Goal: Task Accomplishment & Management: Manage account settings

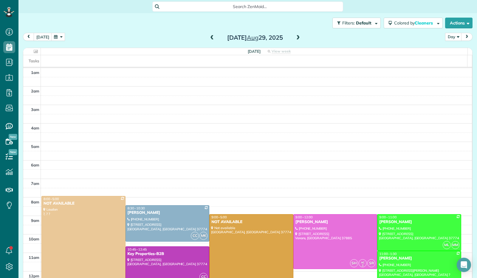
scroll to position [110, 0]
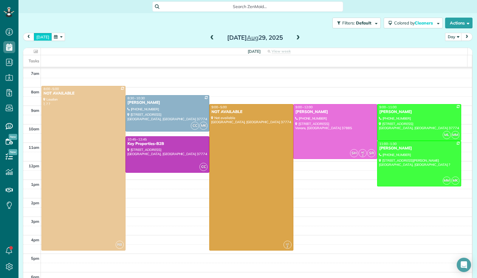
click at [45, 36] on button "[DATE]" at bounding box center [43, 37] width 18 height 8
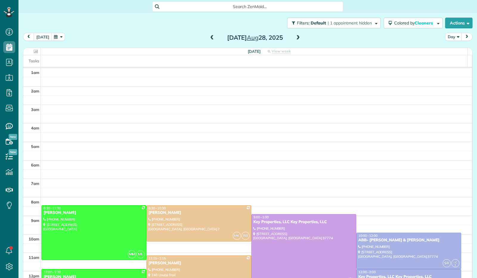
scroll to position [110, 0]
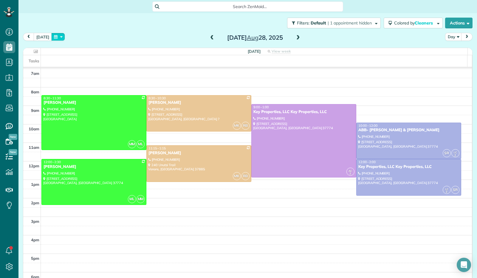
click at [57, 39] on button "button" at bounding box center [58, 37] width 14 height 8
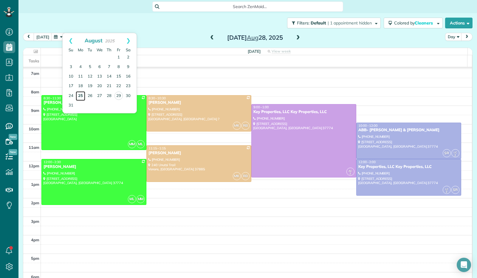
click at [81, 98] on link "25" at bounding box center [81, 96] width 10 height 10
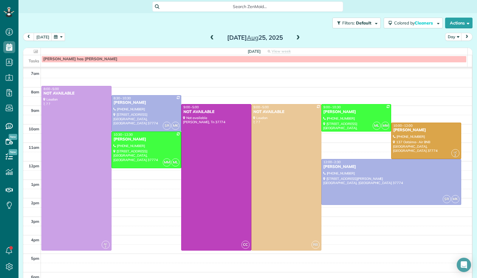
click at [61, 37] on button "button" at bounding box center [58, 37] width 14 height 8
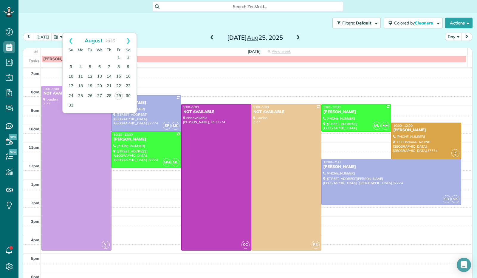
click at [227, 92] on div "1am 2am 3am 4am 5am 6am 7am 8am 9am 10am 11am 12pm 1pm 2pm 3pm 4pm 5pm 6pm AC 2…" at bounding box center [247, 124] width 448 height 332
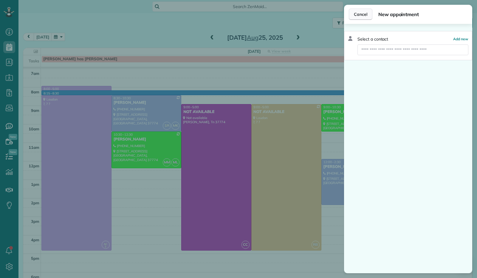
click at [361, 17] on button "Cancel" at bounding box center [361, 14] width 24 height 11
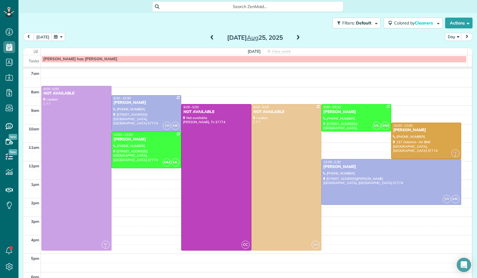
click at [409, 109] on div "1am 2am 3am 4am 5am 6am 7am 8am 9am 10am 11am 12pm 1pm 2pm 3pm 4pm 5pm 6pm AC 2…" at bounding box center [247, 124] width 448 height 332
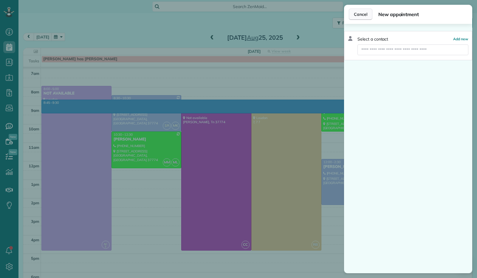
click at [356, 16] on span "Cancel" at bounding box center [360, 14] width 13 height 6
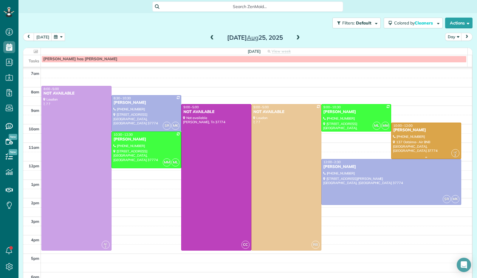
click at [420, 135] on div at bounding box center [425, 141] width 69 height 36
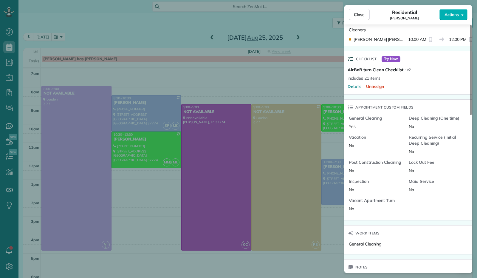
scroll to position [299, 0]
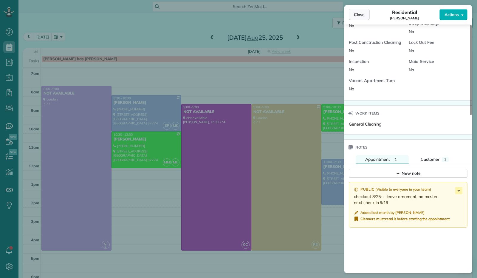
click at [356, 13] on span "Close" at bounding box center [359, 15] width 11 height 6
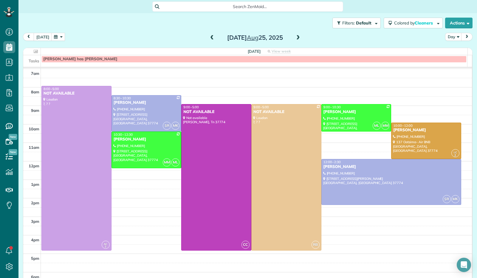
click at [295, 37] on span at bounding box center [298, 37] width 7 height 5
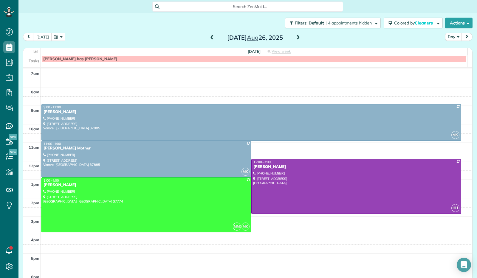
click at [295, 37] on span at bounding box center [298, 37] width 7 height 5
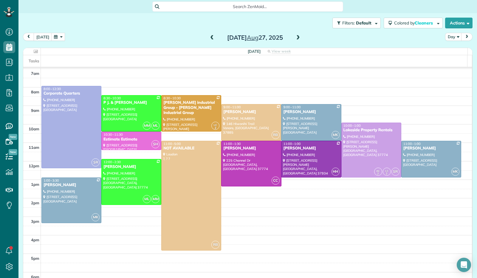
click at [295, 40] on span at bounding box center [298, 37] width 7 height 5
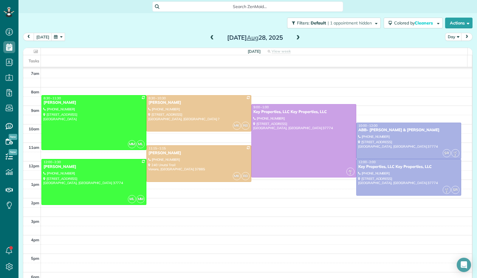
click at [210, 38] on span at bounding box center [212, 37] width 7 height 5
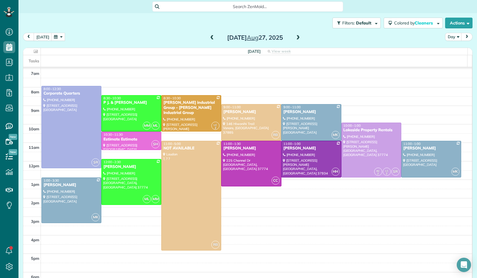
click at [210, 38] on span at bounding box center [212, 37] width 7 height 5
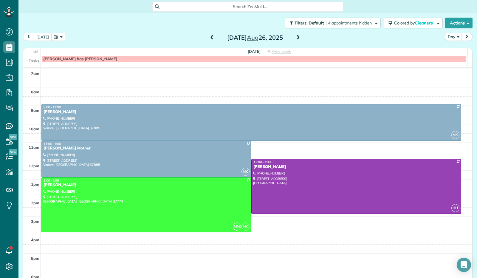
click at [210, 38] on span at bounding box center [212, 37] width 7 height 5
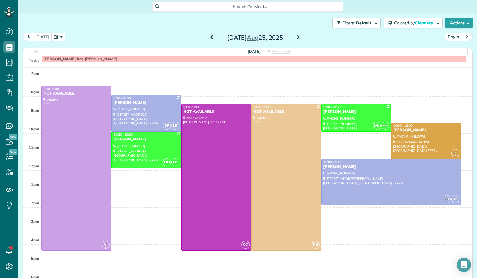
click at [295, 38] on span at bounding box center [298, 37] width 7 height 5
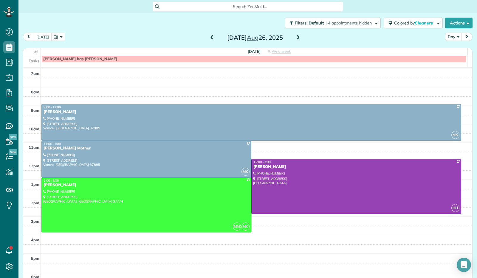
click at [295, 38] on span at bounding box center [298, 37] width 7 height 5
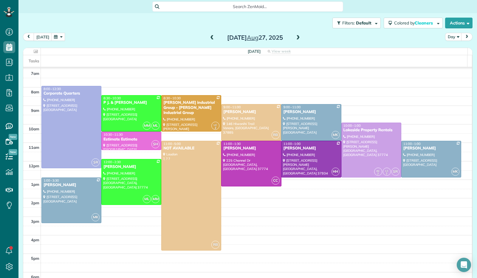
click at [296, 39] on span at bounding box center [298, 37] width 7 height 5
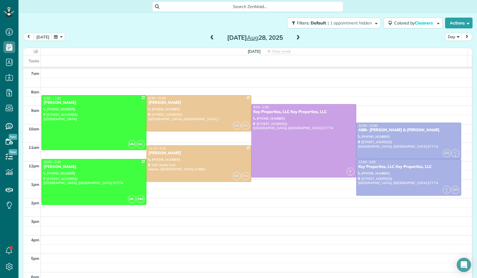
click at [209, 36] on span at bounding box center [212, 37] width 7 height 5
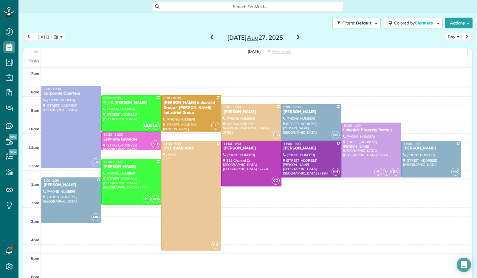
click at [295, 39] on span at bounding box center [298, 37] width 7 height 5
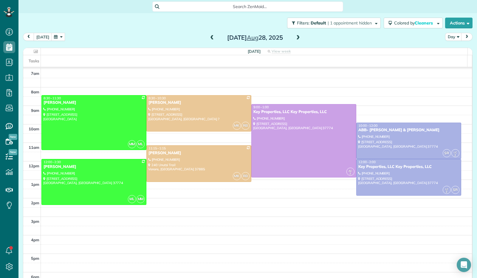
click at [297, 35] on span at bounding box center [298, 37] width 7 height 9
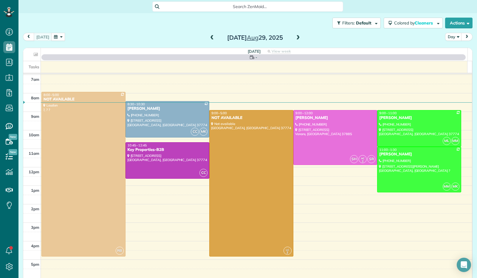
click at [209, 40] on span at bounding box center [212, 37] width 7 height 5
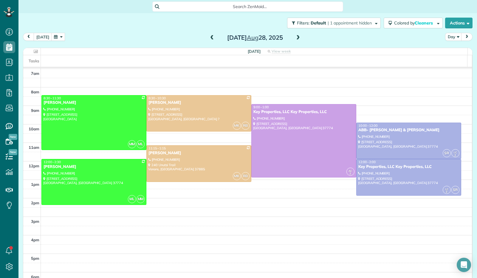
click at [296, 38] on span at bounding box center [298, 37] width 7 height 5
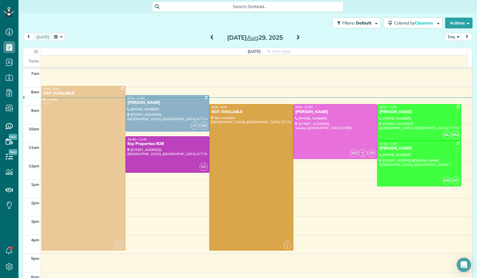
click at [296, 37] on span at bounding box center [298, 37] width 7 height 5
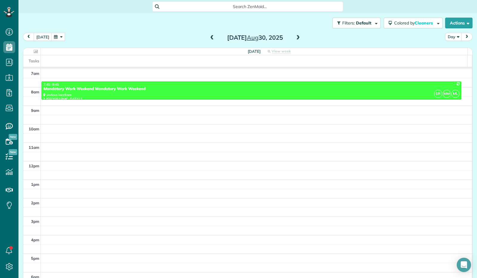
click at [296, 37] on span at bounding box center [298, 37] width 7 height 5
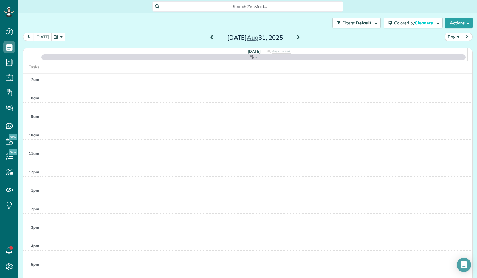
click at [296, 37] on span at bounding box center [298, 37] width 7 height 5
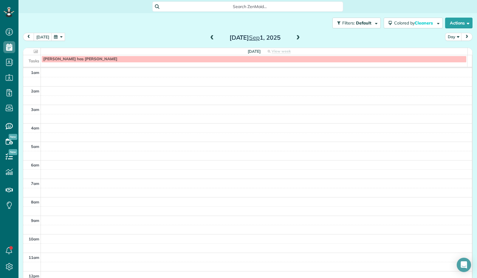
scroll to position [111, 0]
click at [295, 39] on span at bounding box center [298, 37] width 7 height 5
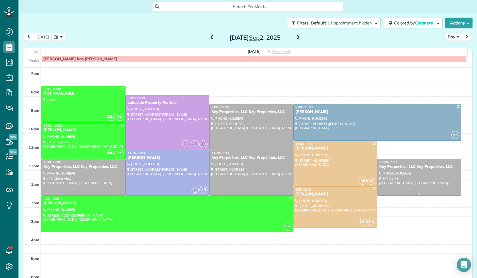
click at [409, 165] on div "Key Properties, LLC Key Properties, LLC" at bounding box center [419, 166] width 80 height 5
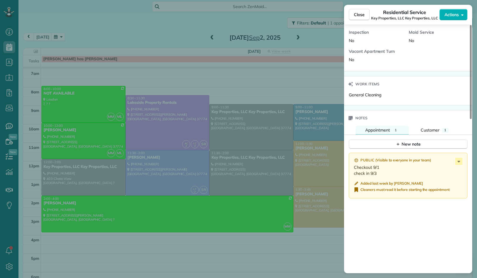
scroll to position [406, 0]
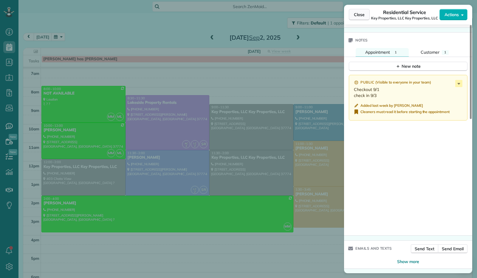
click at [359, 11] on button "Close" at bounding box center [359, 14] width 21 height 11
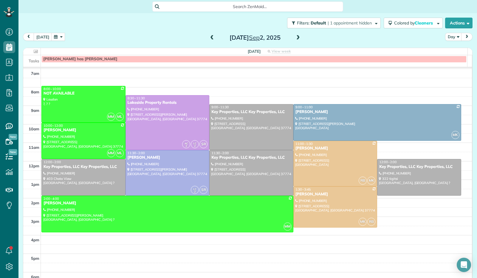
click at [295, 37] on span at bounding box center [298, 37] width 7 height 5
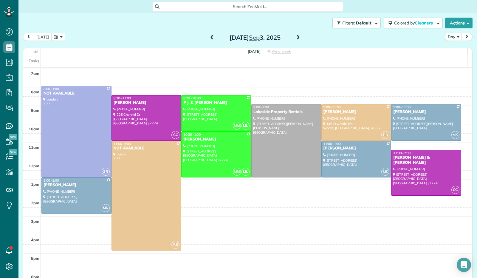
click at [210, 39] on span at bounding box center [212, 37] width 7 height 5
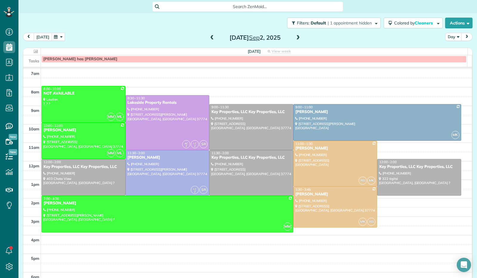
click at [39, 34] on button "[DATE]" at bounding box center [43, 37] width 18 height 8
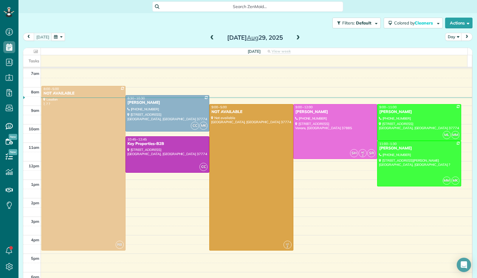
click at [295, 35] on span at bounding box center [298, 37] width 7 height 5
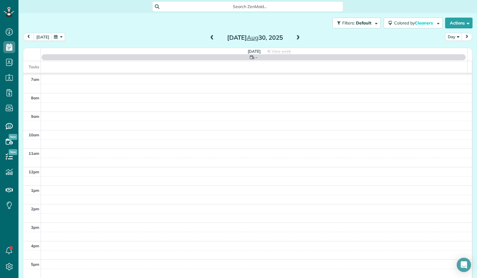
click at [295, 35] on span at bounding box center [298, 37] width 7 height 5
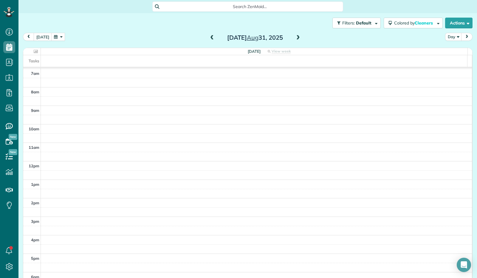
click at [63, 38] on div "[DATE] Day [DATE]" at bounding box center [247, 38] width 449 height 11
click at [57, 38] on button "button" at bounding box center [58, 37] width 14 height 8
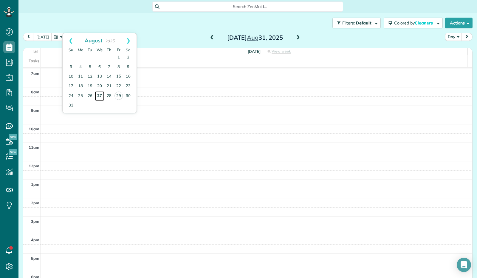
click at [99, 95] on link "27" at bounding box center [100, 96] width 10 height 10
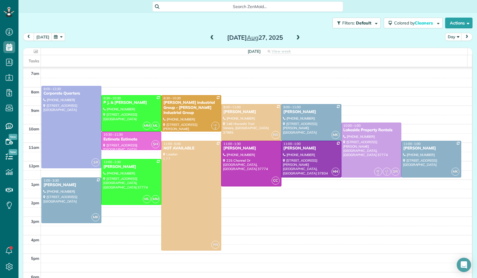
click at [295, 39] on span at bounding box center [298, 37] width 7 height 5
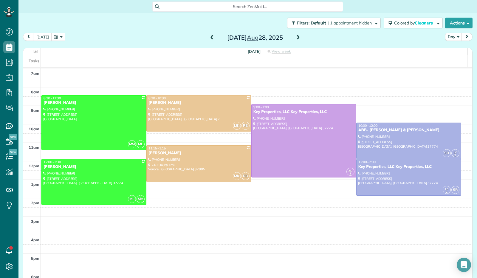
click at [295, 37] on span at bounding box center [298, 37] width 7 height 5
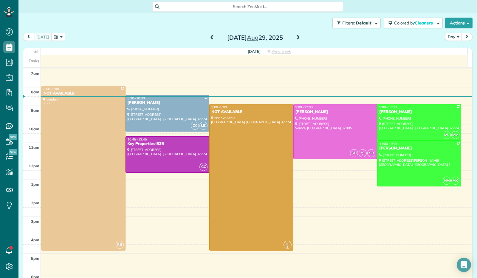
click at [209, 40] on span at bounding box center [212, 37] width 7 height 5
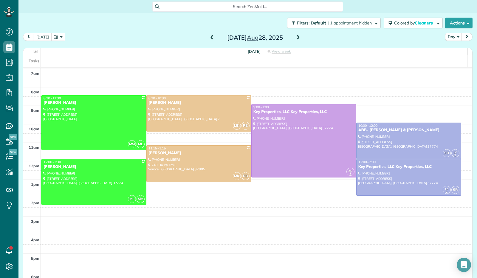
click at [209, 40] on span at bounding box center [212, 37] width 7 height 5
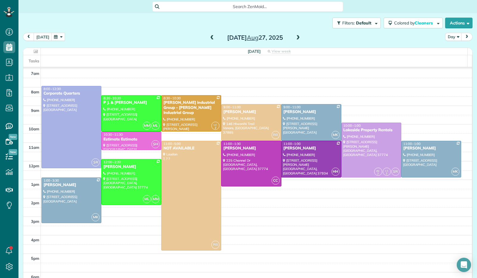
click at [209, 40] on span at bounding box center [212, 37] width 7 height 5
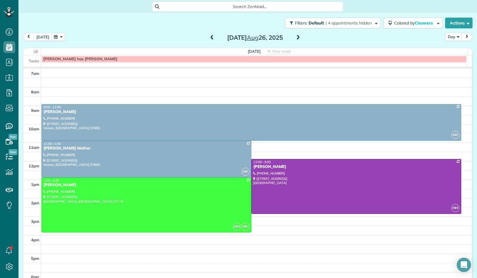
click at [209, 40] on span at bounding box center [212, 37] width 7 height 5
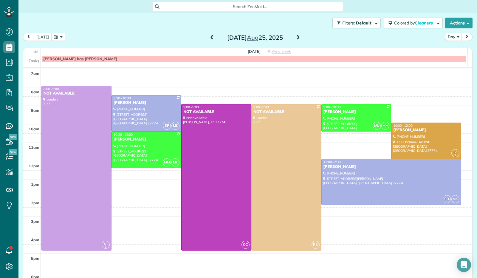
click at [209, 40] on span at bounding box center [212, 37] width 7 height 5
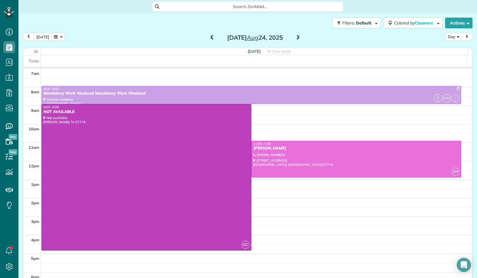
click at [295, 38] on span at bounding box center [298, 37] width 7 height 5
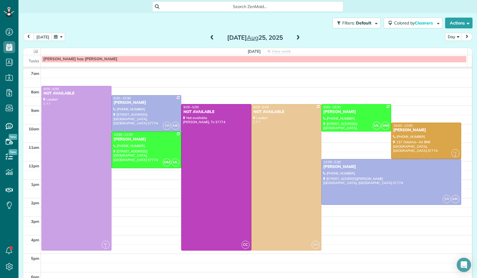
click at [295, 38] on span at bounding box center [298, 37] width 7 height 5
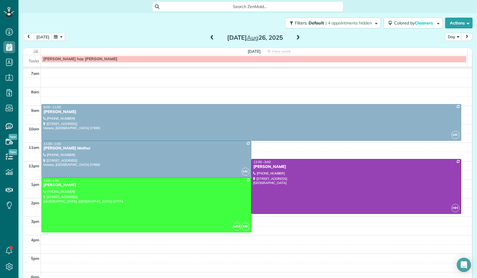
click at [295, 38] on span at bounding box center [298, 37] width 7 height 5
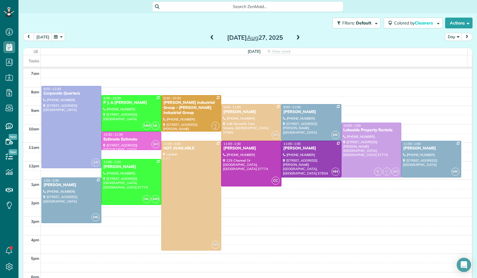
click at [295, 38] on span at bounding box center [298, 37] width 7 height 5
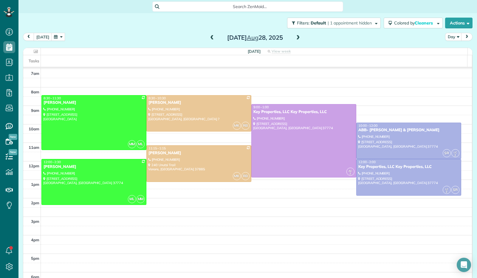
click at [295, 38] on span at bounding box center [298, 37] width 7 height 5
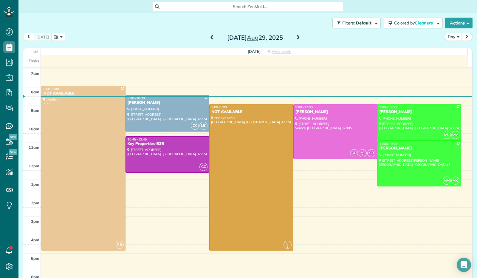
click at [295, 38] on span at bounding box center [298, 37] width 7 height 5
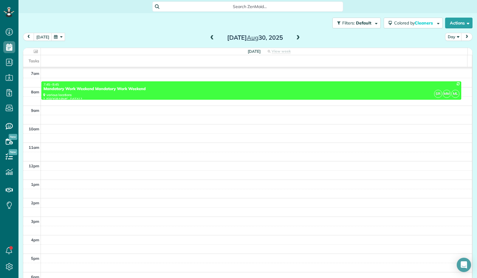
click at [290, 37] on div "[DATE]" at bounding box center [254, 38] width 95 height 10
click at [295, 38] on span at bounding box center [298, 37] width 7 height 5
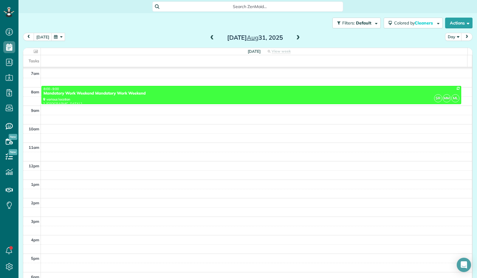
click at [295, 37] on span at bounding box center [298, 37] width 7 height 5
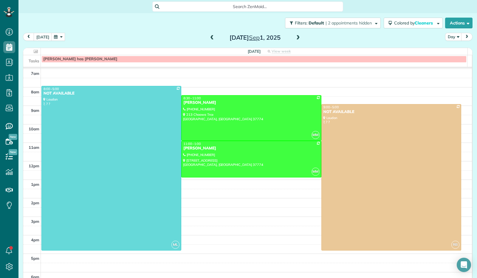
click at [295, 37] on span at bounding box center [298, 37] width 7 height 5
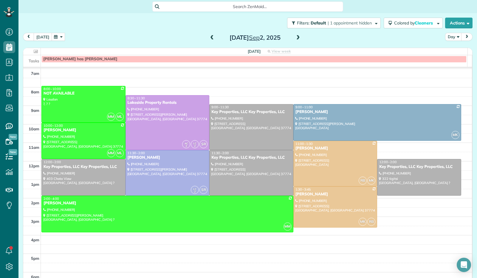
click at [39, 37] on button "[DATE]" at bounding box center [43, 37] width 18 height 8
